Goal: Information Seeking & Learning: Find specific fact

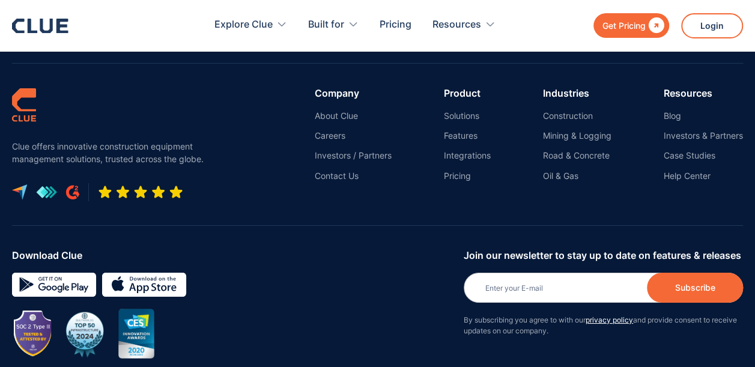
scroll to position [2073, 0]
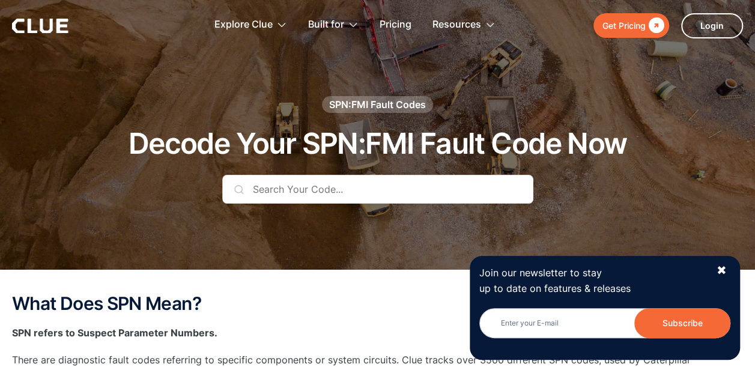
click at [304, 190] on input "text" at bounding box center [377, 189] width 311 height 29
type input "f"
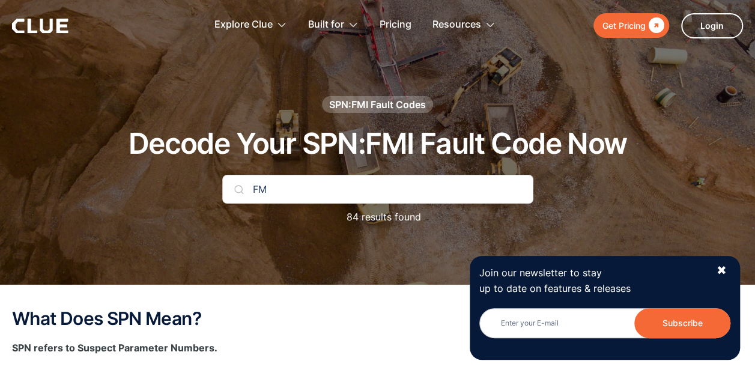
type input "F"
click at [720, 275] on div "✖" at bounding box center [721, 270] width 10 height 15
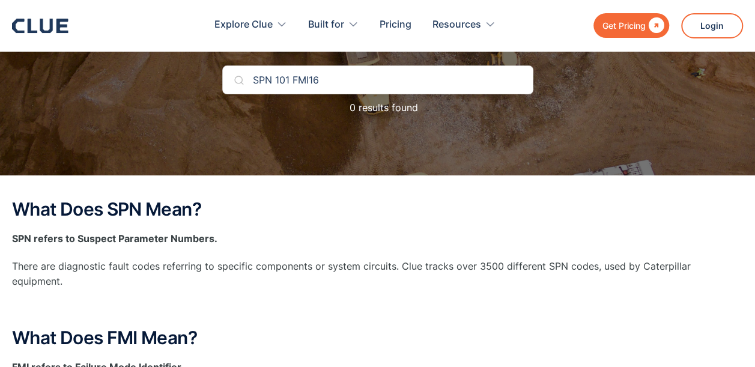
scroll to position [120, 0]
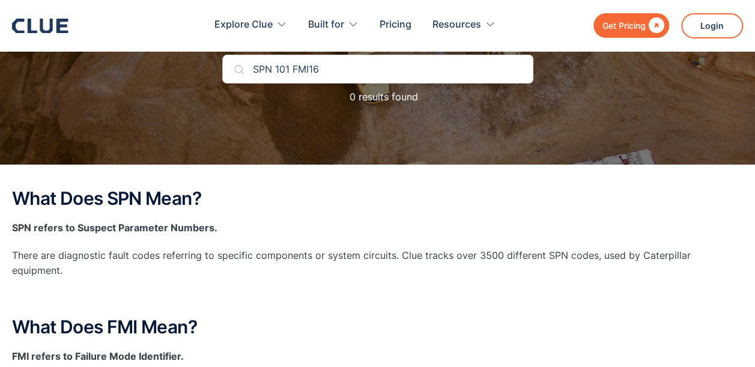
click at [380, 71] on input "SPN 101 FMI16" at bounding box center [377, 69] width 311 height 29
click at [374, 63] on input "SPN 101 FMI16" at bounding box center [377, 69] width 311 height 29
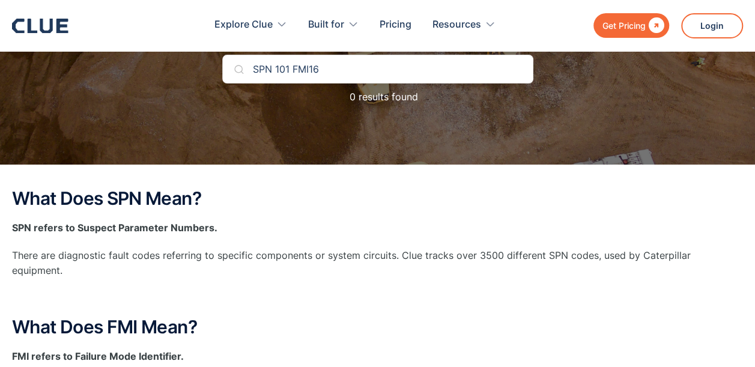
click at [386, 70] on input "SPN 101 FMI16" at bounding box center [377, 69] width 311 height 29
type input "SPN 101 FMI16"
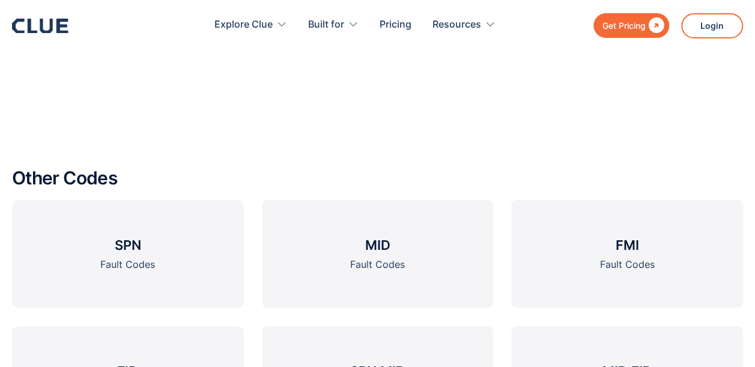
scroll to position [1294, 0]
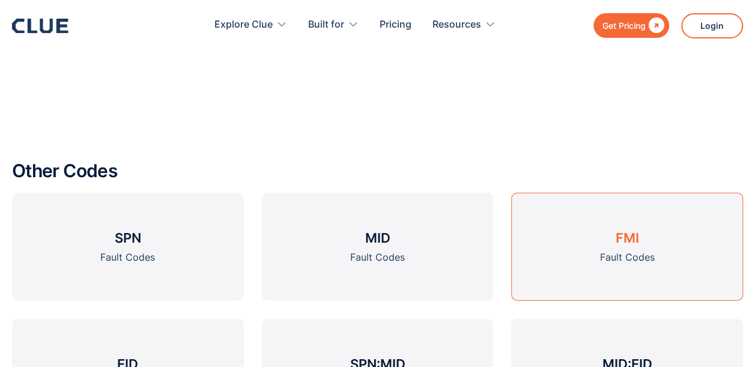
click at [619, 229] on h3 "FMI" at bounding box center [627, 238] width 23 height 18
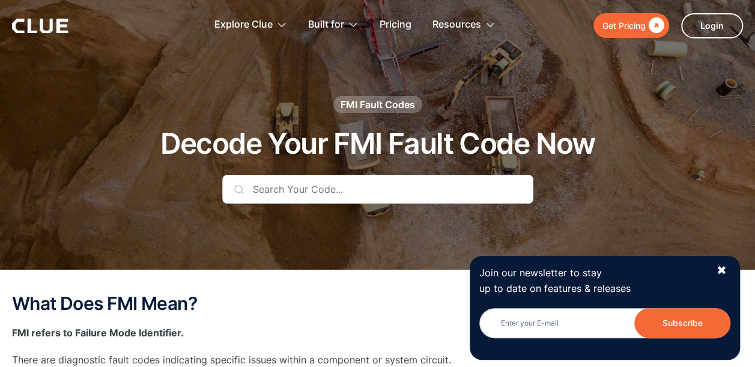
click at [433, 182] on input "text" at bounding box center [377, 189] width 311 height 29
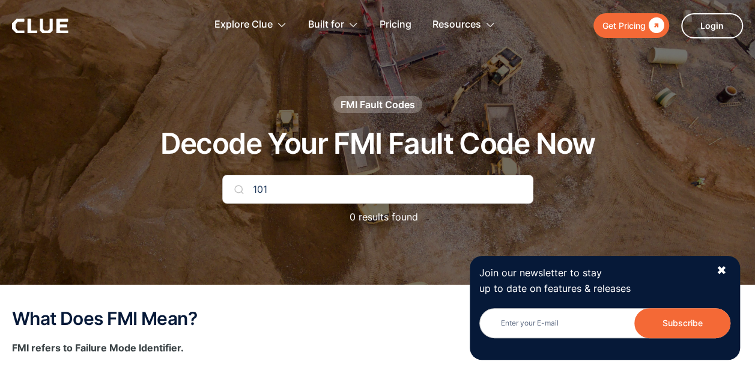
type input "101"
click at [722, 270] on div "✖" at bounding box center [721, 270] width 10 height 15
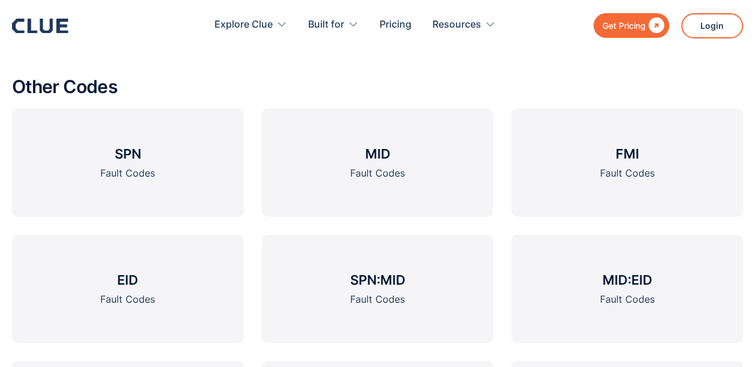
scroll to position [1289, 0]
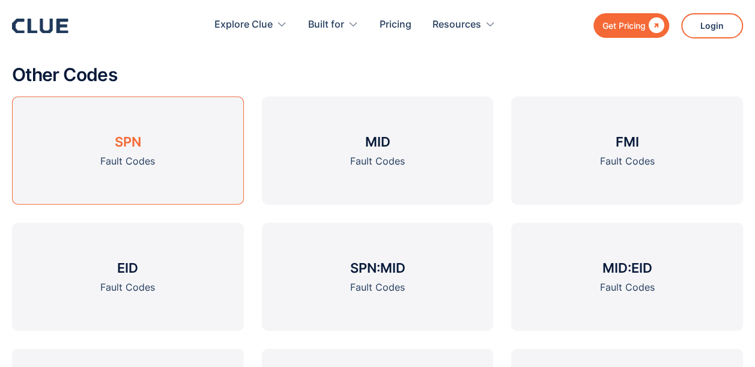
click at [150, 147] on link "SPN Fault Codes" at bounding box center [128, 151] width 232 height 108
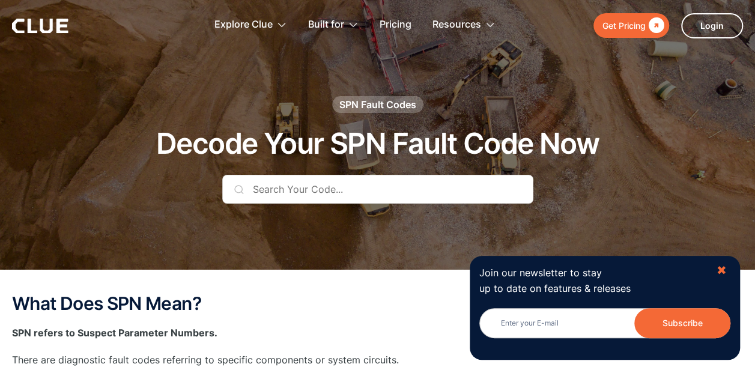
click at [724, 266] on div "✖" at bounding box center [721, 270] width 10 height 15
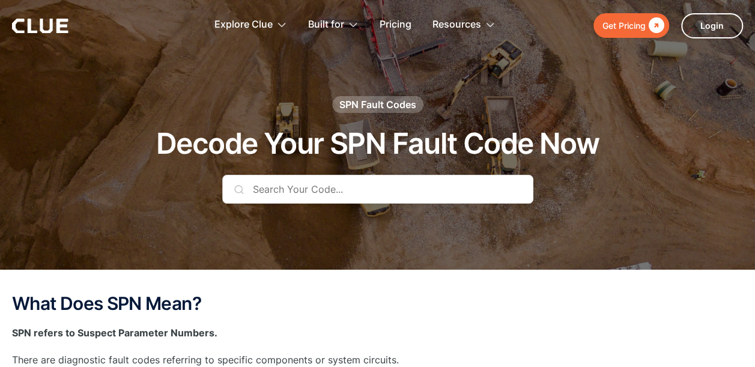
click at [335, 192] on input "text" at bounding box center [377, 189] width 311 height 29
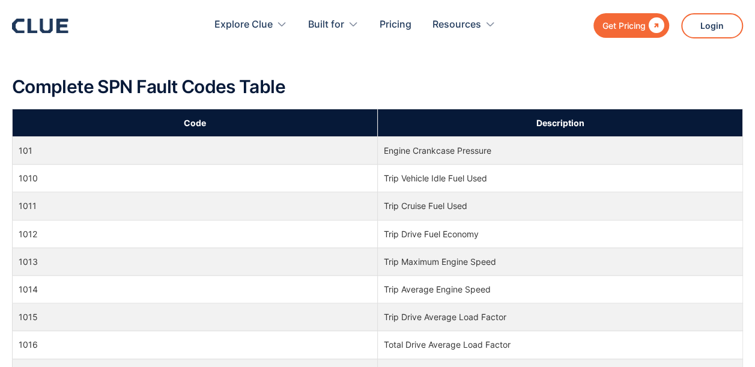
scroll to position [464, 0]
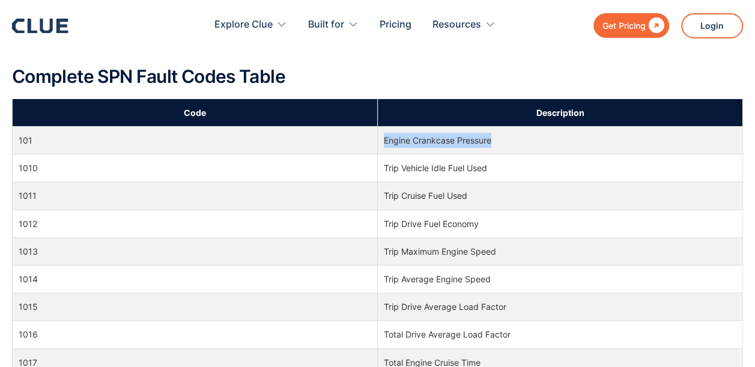
drag, startPoint x: 508, startPoint y: 141, endPoint x: 381, endPoint y: 140, distance: 127.3
click at [381, 140] on td "Engine Crankcase Pressure" at bounding box center [560, 141] width 365 height 28
copy td "Engine Crankcase Pressure"
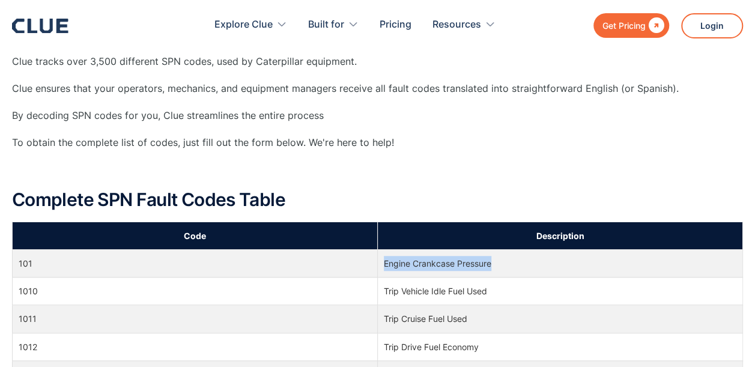
scroll to position [0, 0]
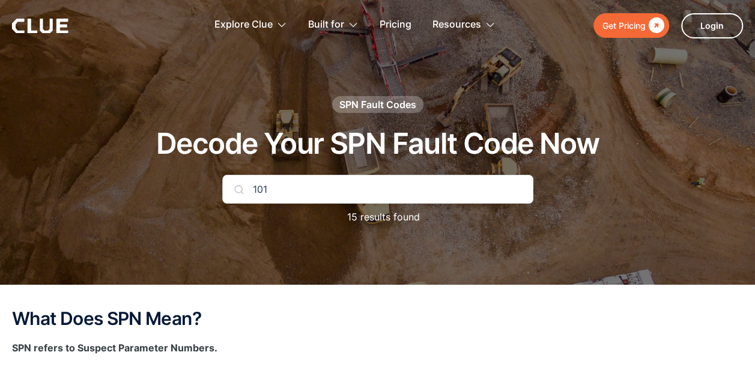
click at [323, 180] on input "101" at bounding box center [377, 189] width 311 height 29
type input "1"
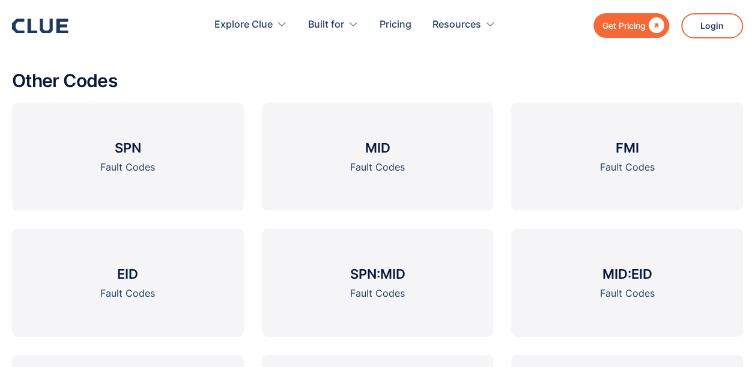
scroll to position [1187, 0]
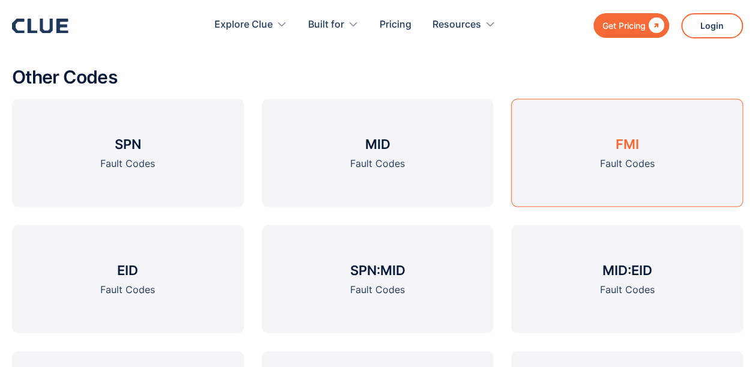
click at [629, 151] on h3 "FMI" at bounding box center [627, 144] width 23 height 18
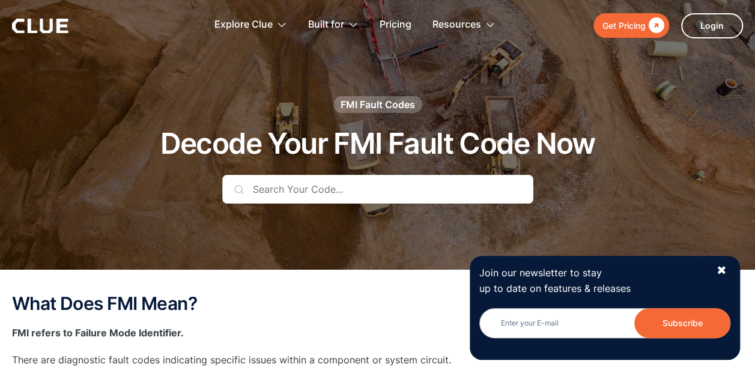
click at [414, 191] on input "text" at bounding box center [377, 189] width 311 height 29
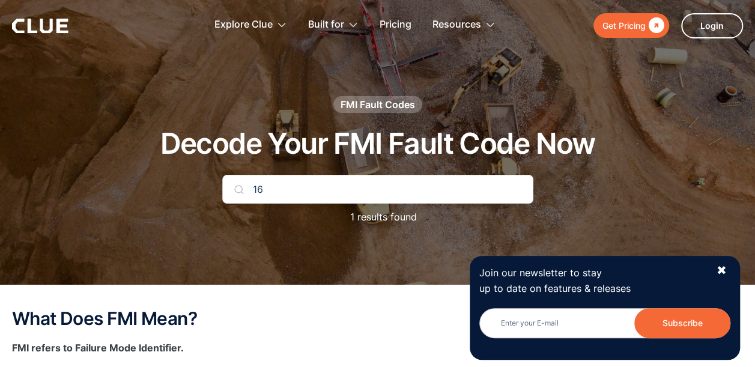
click at [474, 188] on input "16" at bounding box center [377, 189] width 311 height 29
type input "16"
click at [720, 270] on div "✖" at bounding box center [721, 270] width 10 height 15
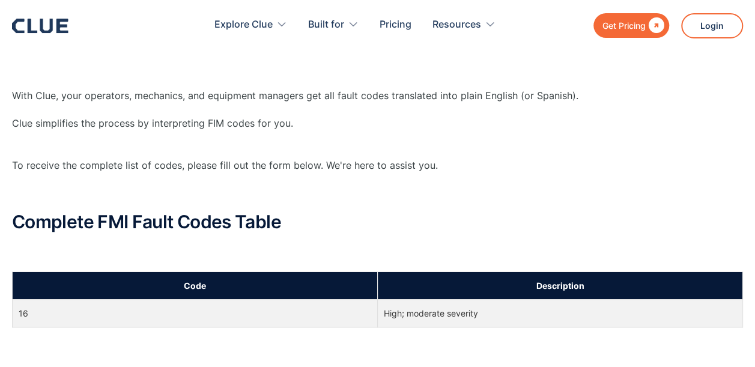
scroll to position [480, 0]
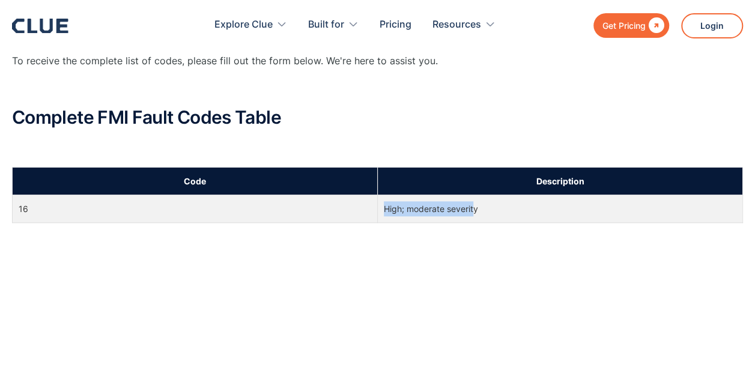
drag, startPoint x: 475, startPoint y: 208, endPoint x: 381, endPoint y: 217, distance: 94.8
click at [381, 217] on td "High; moderate severity" at bounding box center [560, 209] width 365 height 28
drag, startPoint x: 381, startPoint y: 217, endPoint x: 482, endPoint y: 206, distance: 101.5
click at [482, 206] on td "High; moderate severity" at bounding box center [560, 209] width 365 height 28
drag, startPoint x: 482, startPoint y: 206, endPoint x: 384, endPoint y: 207, distance: 97.3
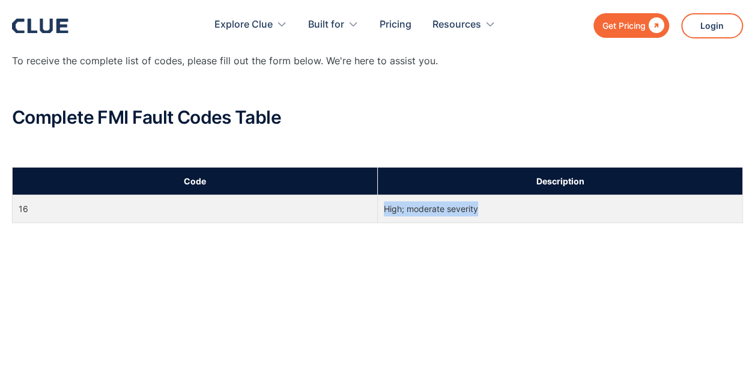
click at [384, 207] on td "High; moderate severity" at bounding box center [560, 209] width 365 height 28
copy td "High; moderate severity"
